Goal: Task Accomplishment & Management: Complete application form

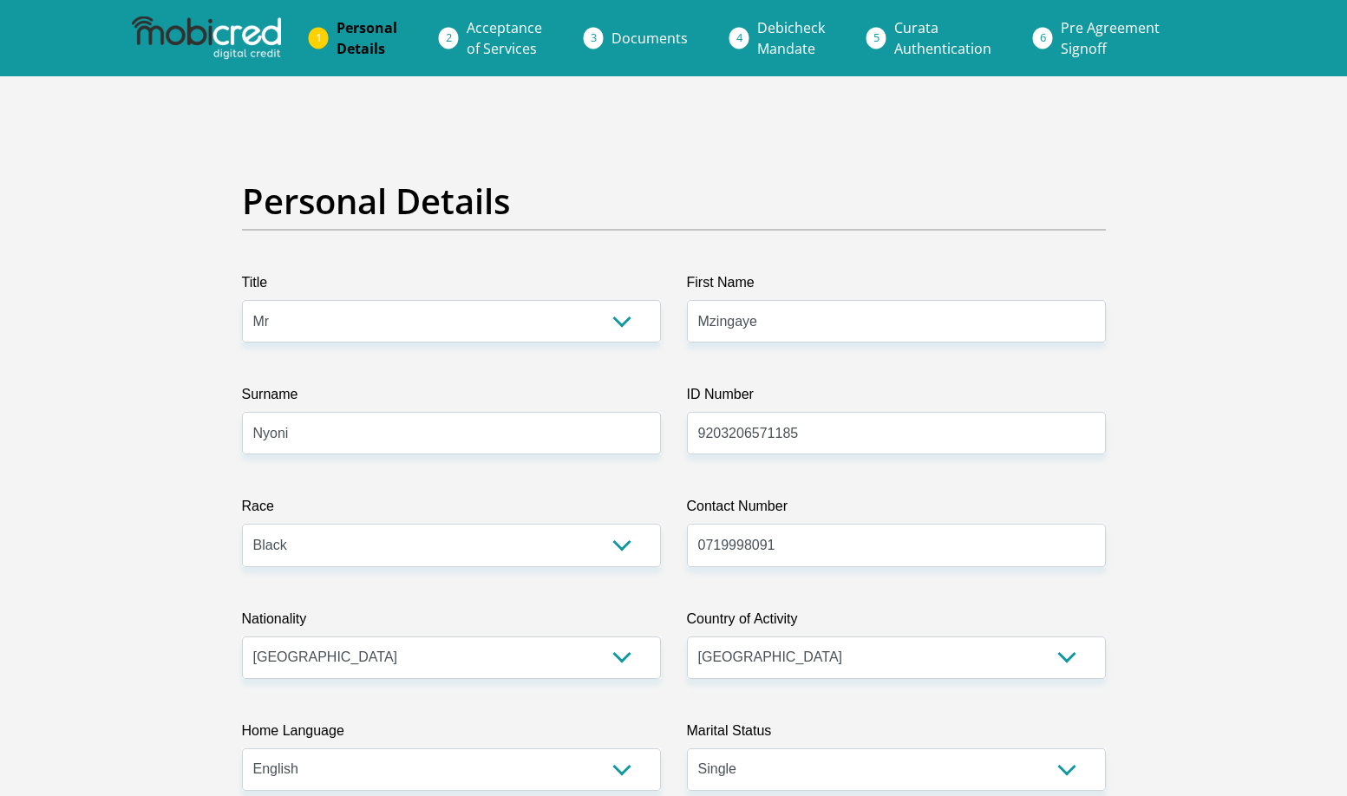
select select "Mr"
select select "1"
select select "ZWE"
select select "ZAF"
select select "eng"
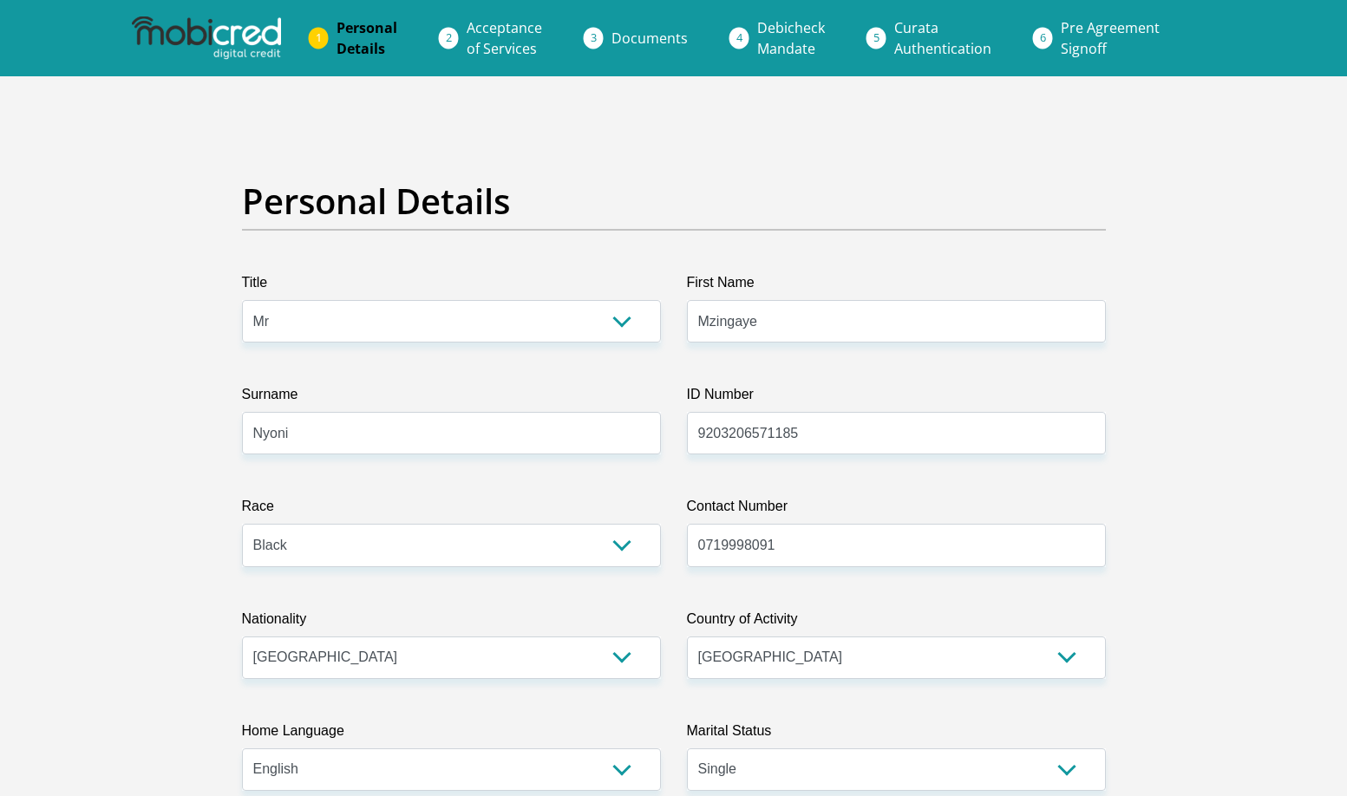
select select "2"
select select "Gauteng"
select select "2"
select select "Rented"
select select "6"
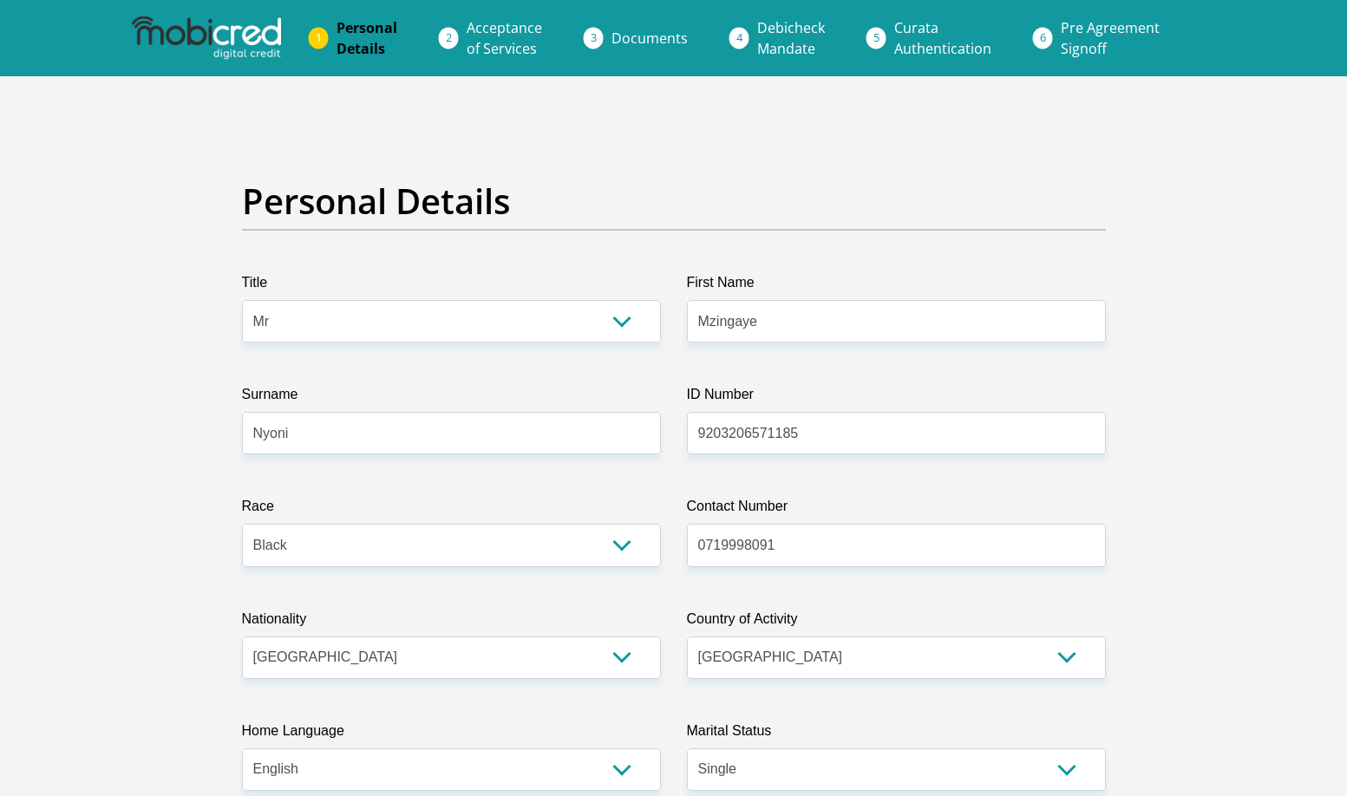
select select "Licenced Professional"
select select "24"
select select "1"
